Goal: Information Seeking & Learning: Find specific fact

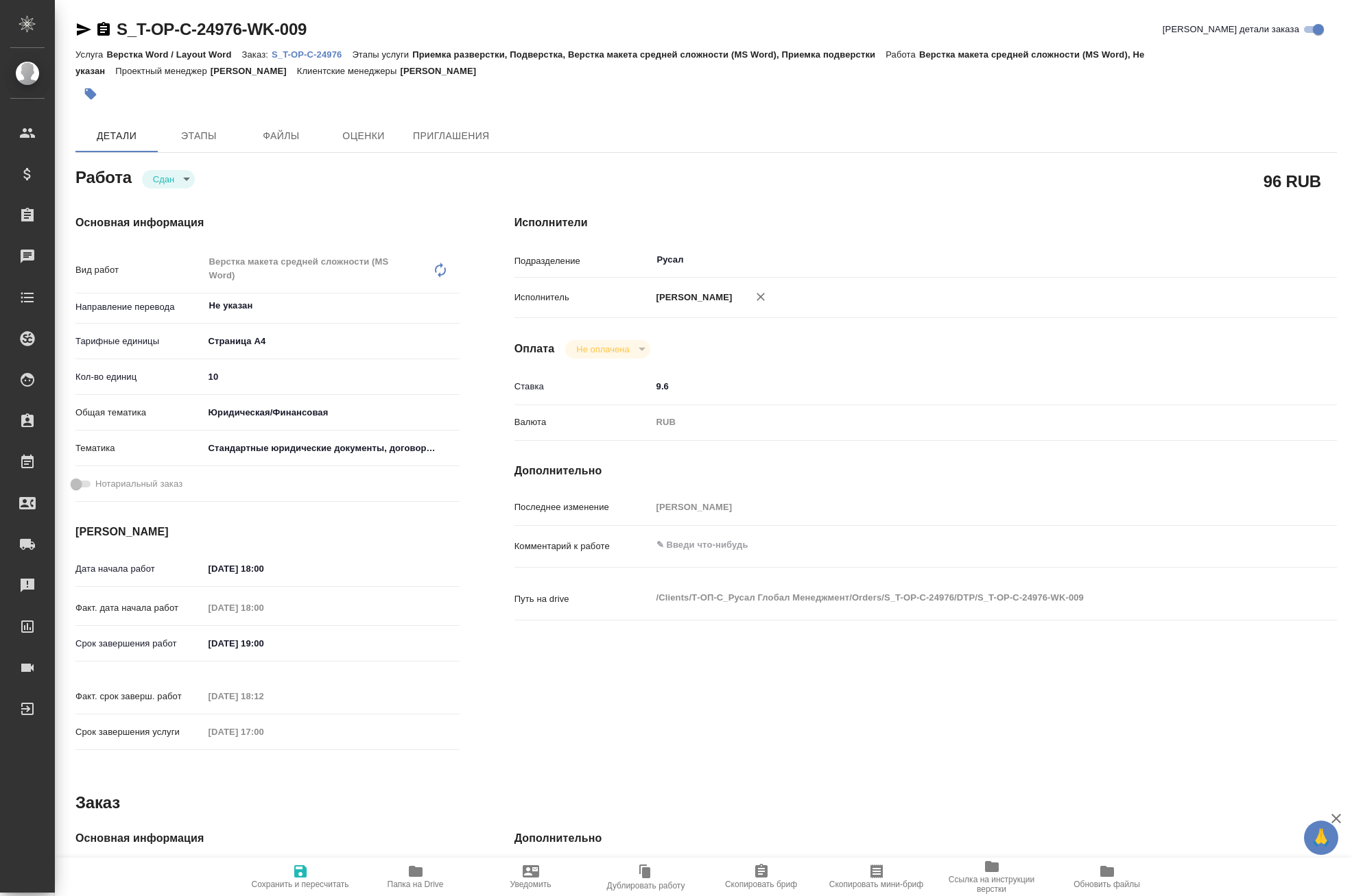
type textarea "x"
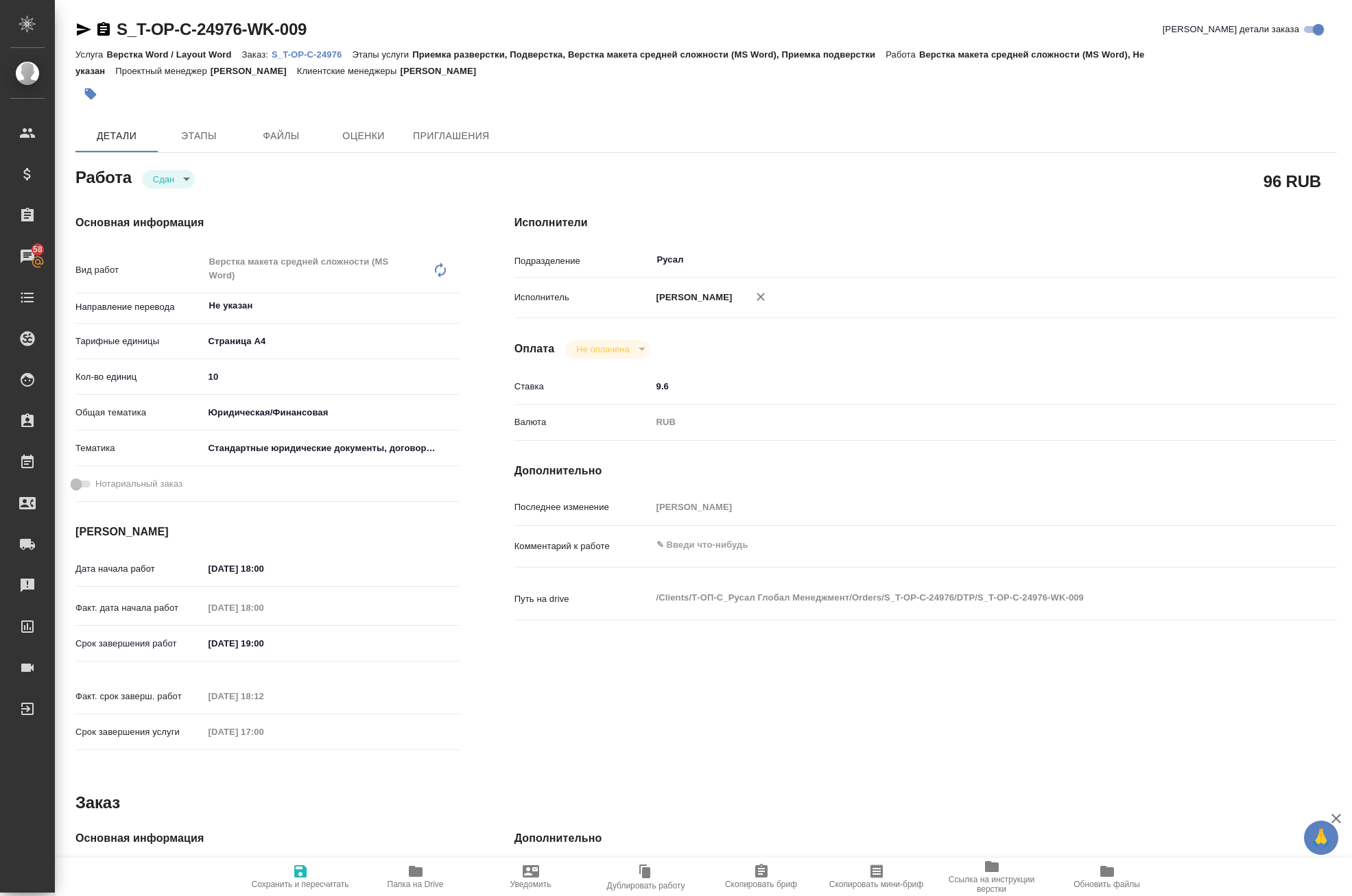
type textarea "x"
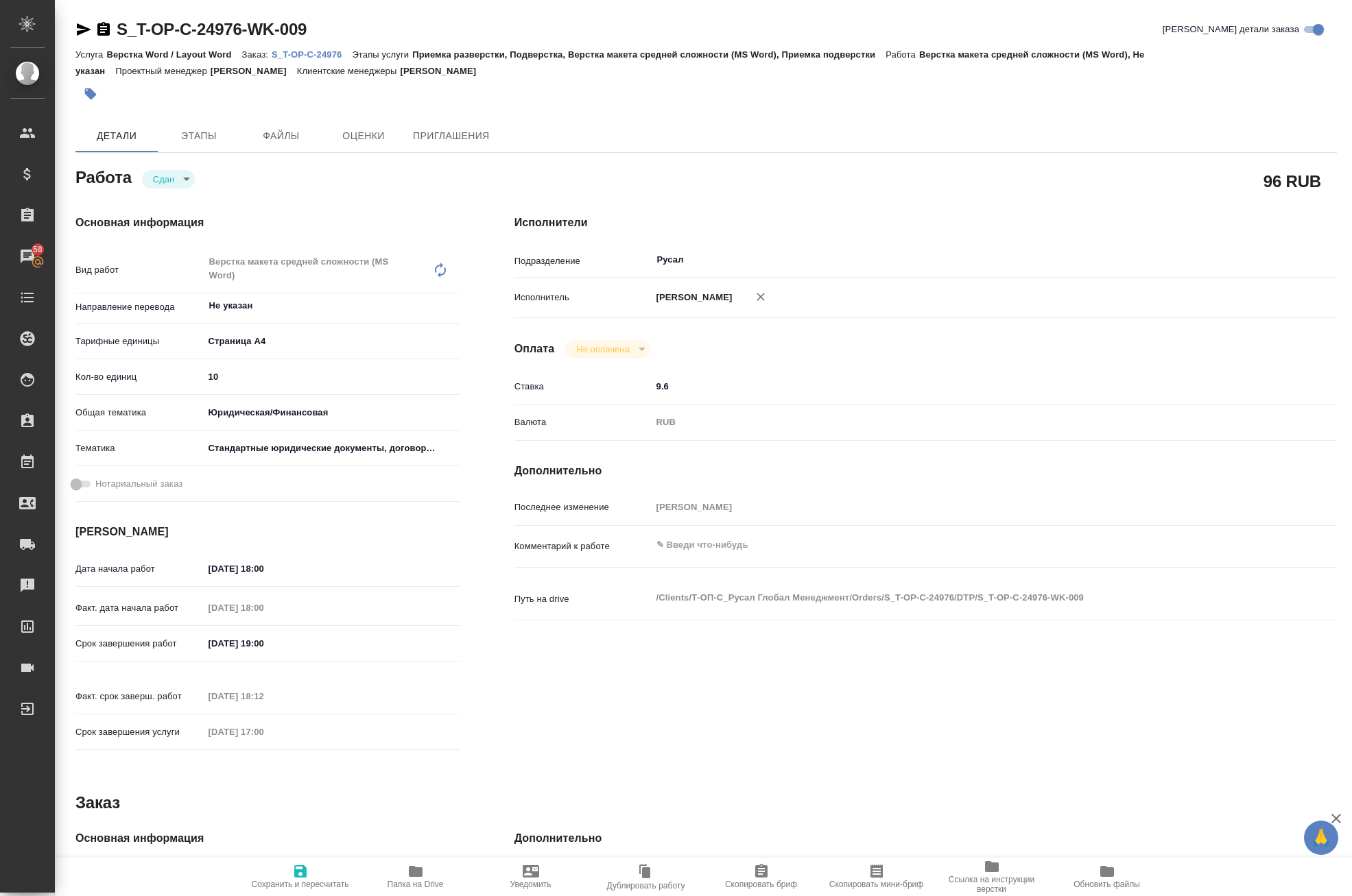
type textarea "x"
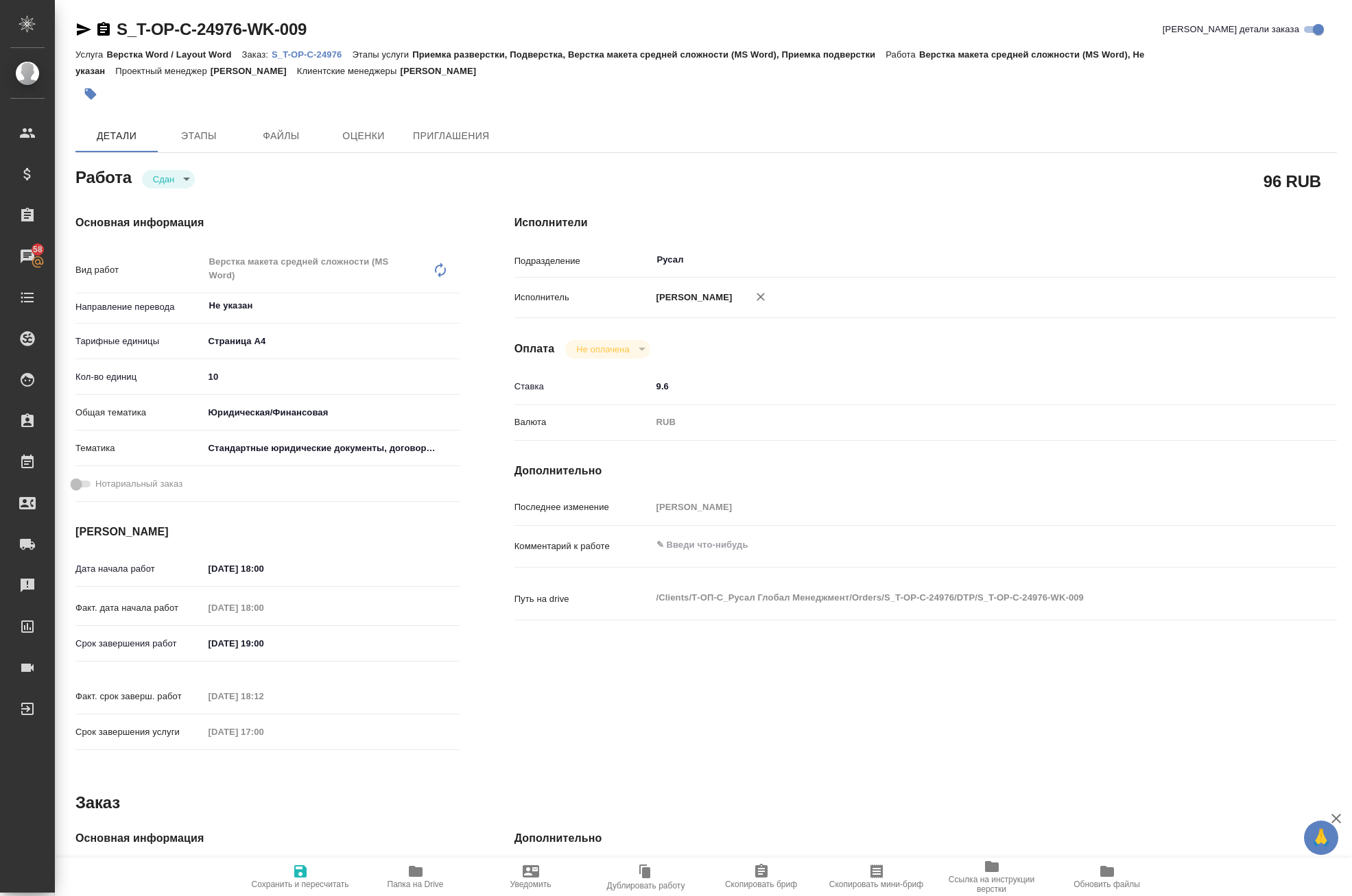
type textarea "x"
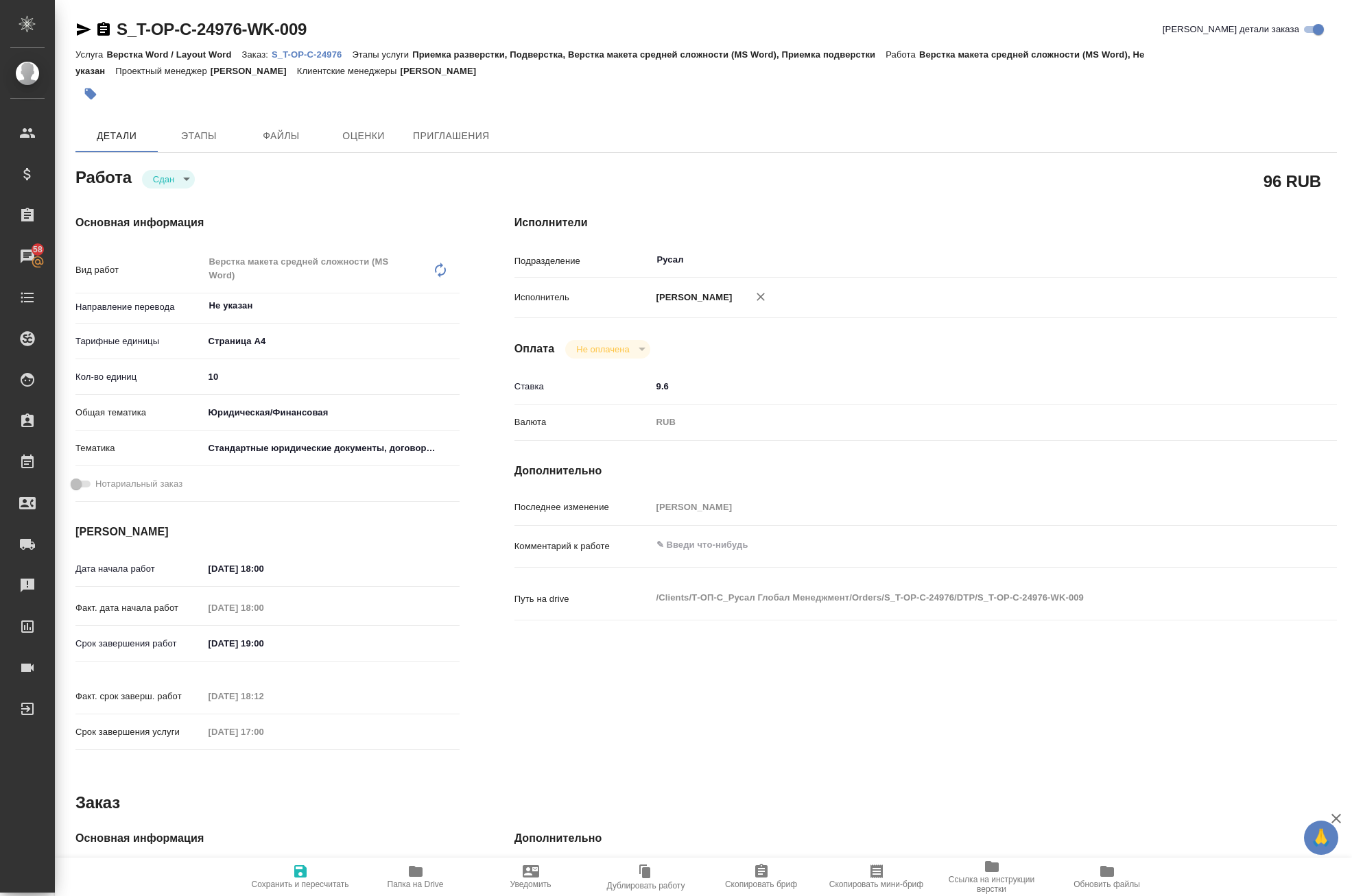
type textarea "x"
